Goal: Transaction & Acquisition: Purchase product/service

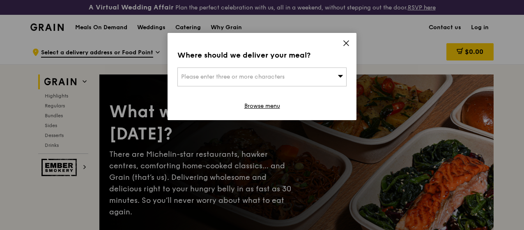
click at [339, 78] on icon at bounding box center [341, 76] width 6 height 6
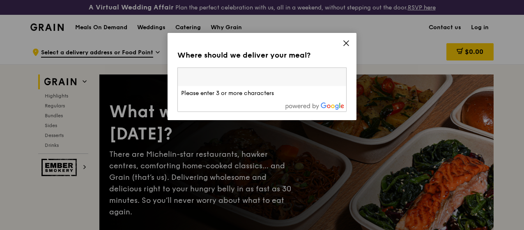
click at [295, 78] on input "search" at bounding box center [262, 77] width 168 height 18
click at [346, 43] on icon at bounding box center [346, 43] width 5 height 5
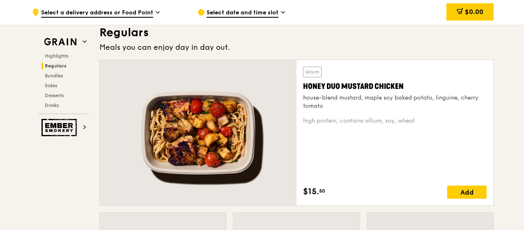
scroll to position [575, 0]
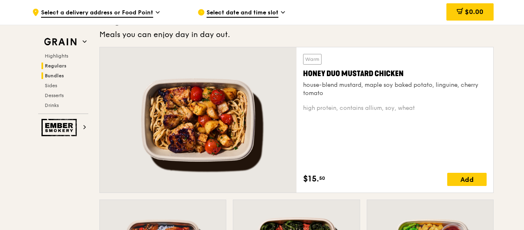
click at [61, 74] on span "Bundles" at bounding box center [54, 76] width 19 height 6
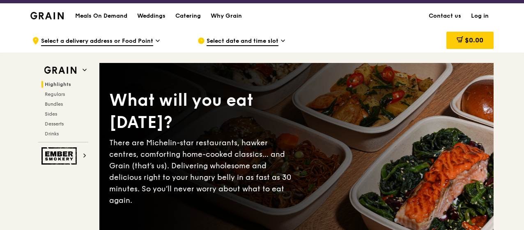
scroll to position [0, 0]
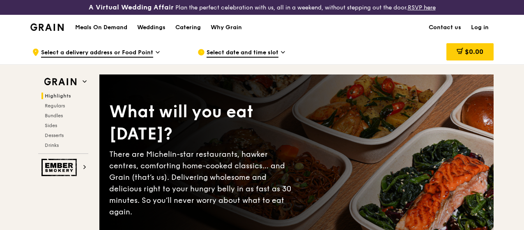
click at [105, 32] on h1 "Meals On Demand" at bounding box center [101, 27] width 52 height 8
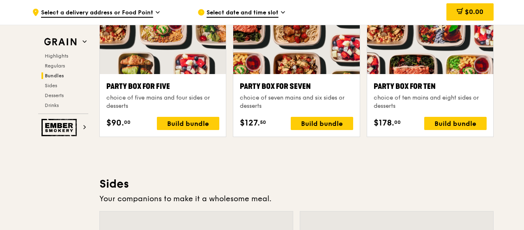
scroll to position [1726, 0]
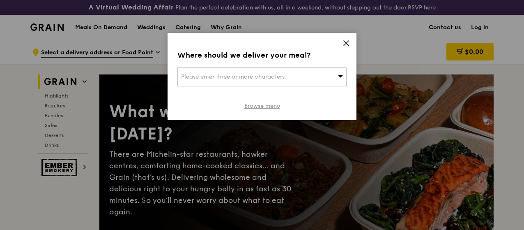
click at [260, 105] on link "Browse menu" at bounding box center [263, 106] width 36 height 8
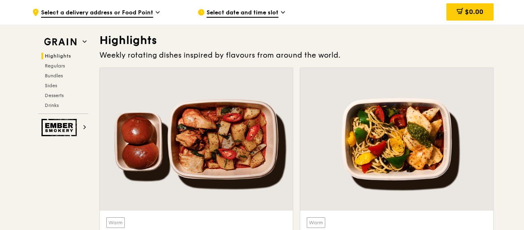
scroll to position [411, 0]
